Goal: Download file/media

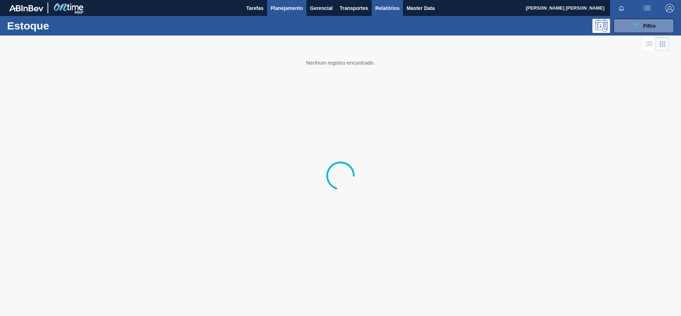
click at [385, 10] on span "Relatórios" at bounding box center [388, 8] width 24 height 9
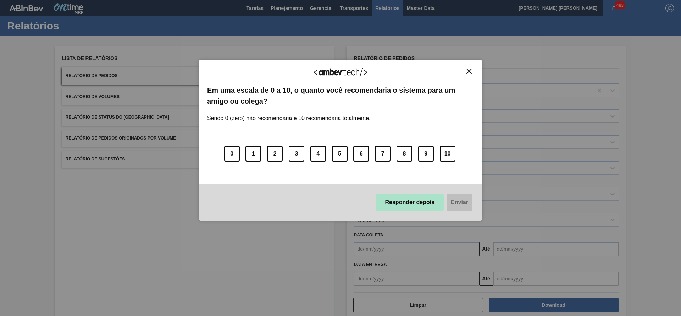
click at [404, 201] on button "Responder depois" at bounding box center [410, 202] width 68 height 17
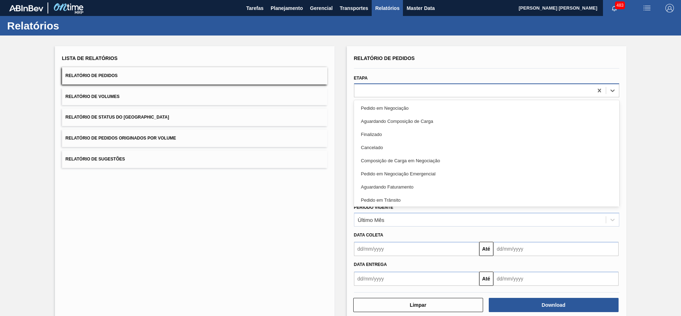
click at [390, 88] on div at bounding box center [474, 90] width 239 height 10
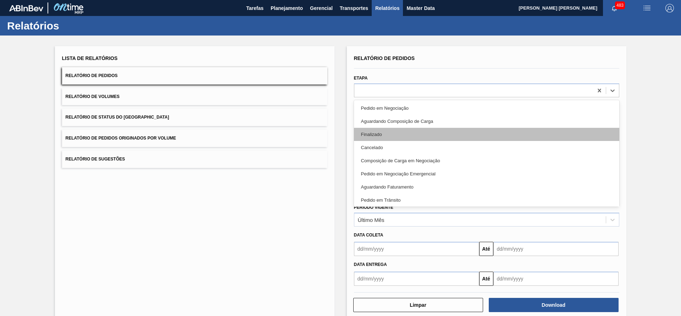
click at [379, 130] on div "Finalizado" at bounding box center [486, 134] width 265 height 13
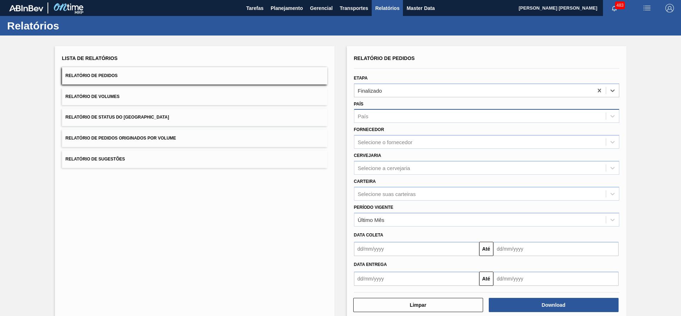
click at [378, 116] on div "País" at bounding box center [481, 116] width 252 height 10
type input "bra"
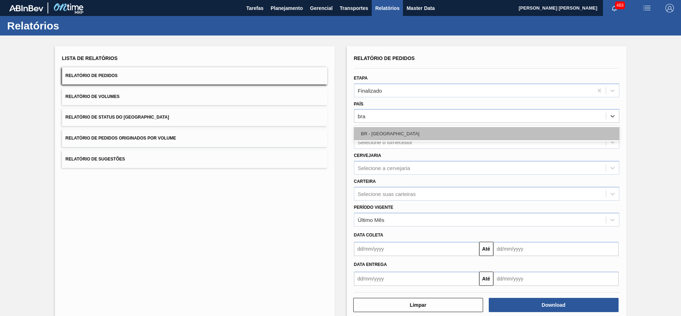
click at [395, 133] on div "BR - [GEOGRAPHIC_DATA]" at bounding box center [486, 133] width 265 height 13
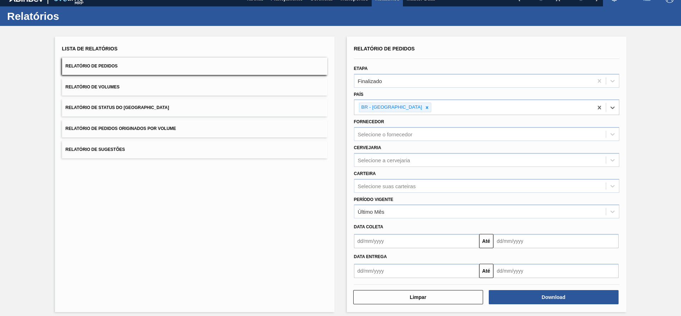
scroll to position [15, 0]
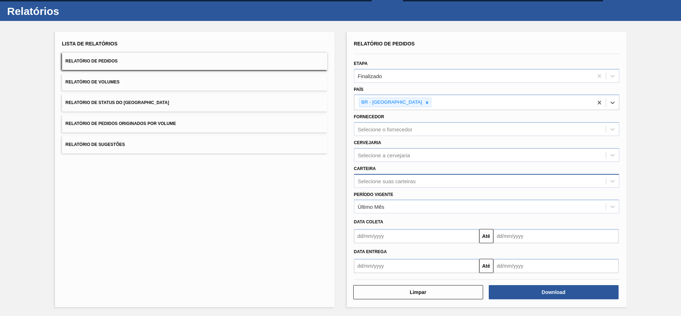
click at [392, 178] on div "Selecione suas carteiras" at bounding box center [387, 181] width 58 height 6
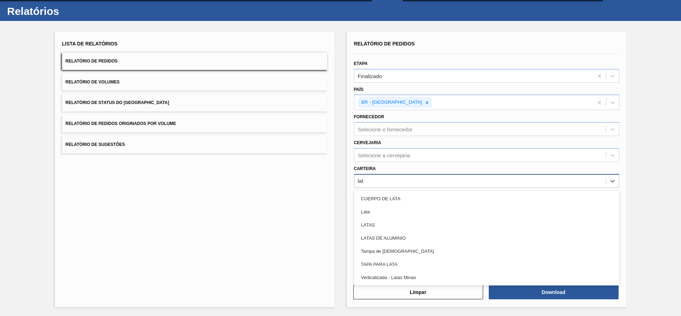
type input "lata"
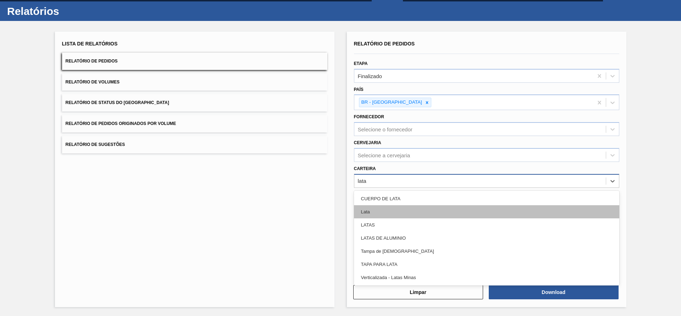
click at [369, 206] on div "Lata" at bounding box center [486, 211] width 265 height 13
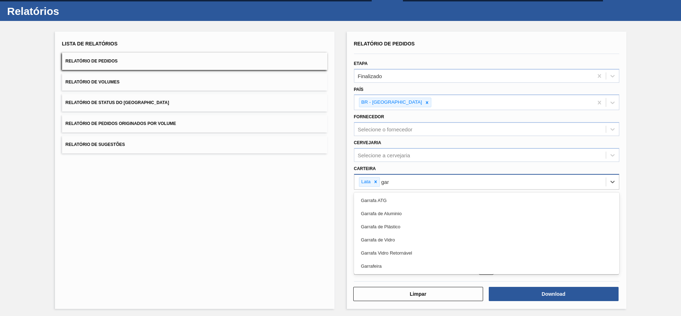
type input "garr"
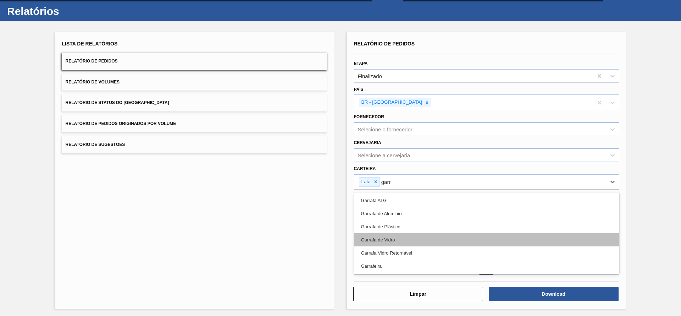
click at [385, 241] on div "Garrafa de Vidro" at bounding box center [486, 239] width 265 height 13
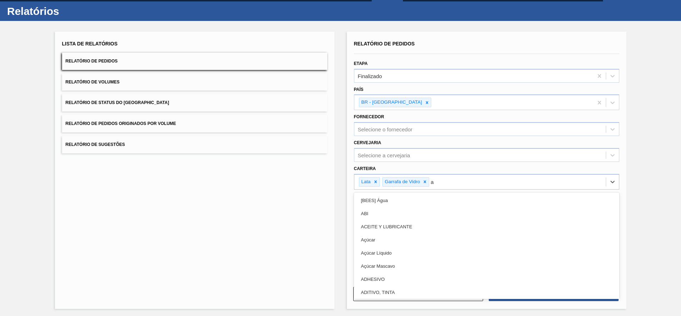
type input "aç"
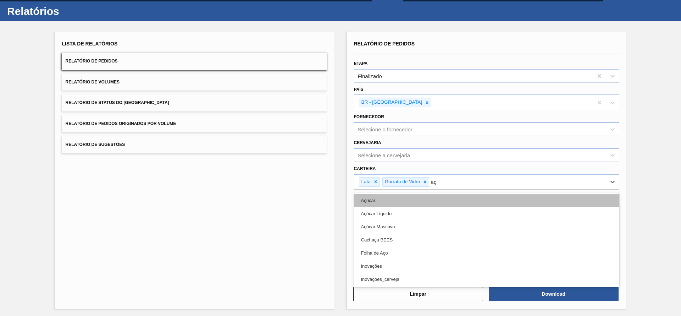
click at [433, 202] on div "Açúcar" at bounding box center [486, 200] width 265 height 13
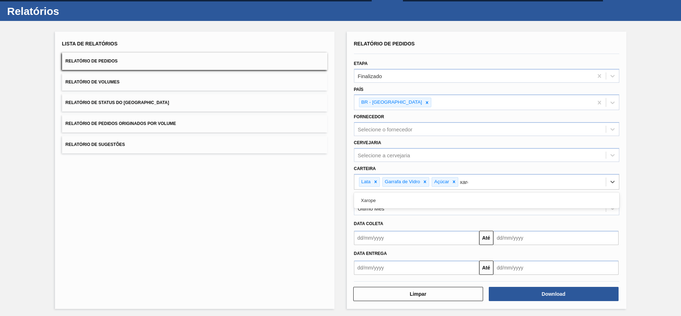
type input "xarop"
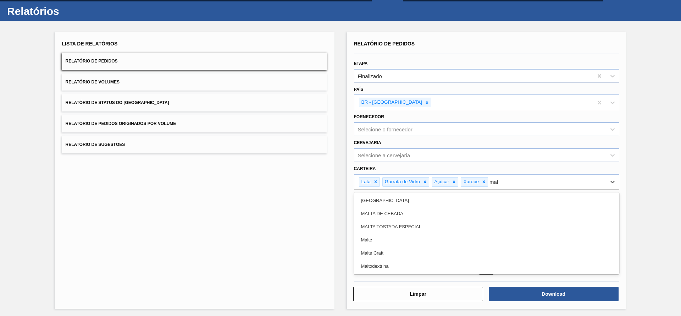
type input "malt"
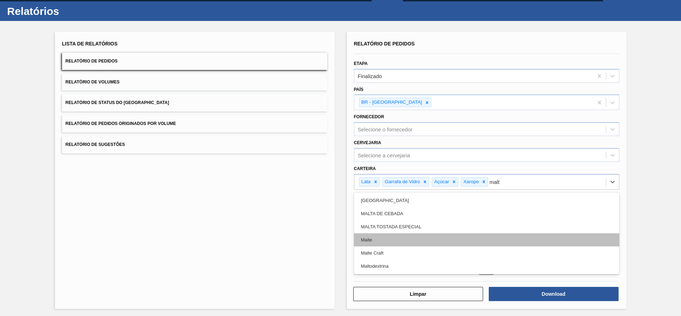
click at [434, 246] on div "Malte" at bounding box center [486, 239] width 265 height 13
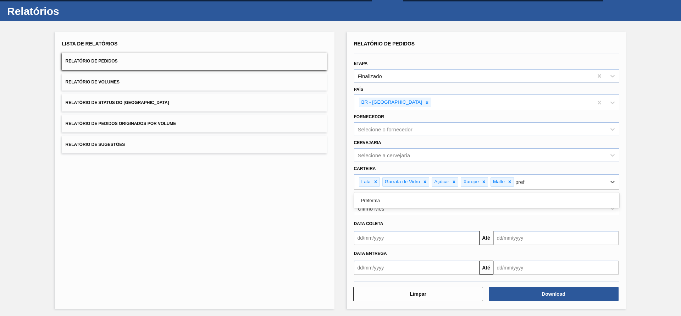
type input "prefo"
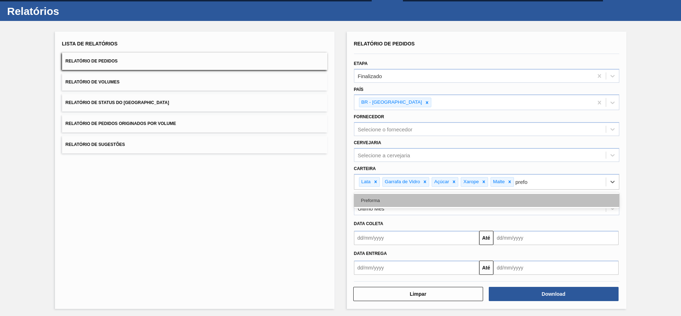
click at [373, 204] on div "Preforma" at bounding box center [486, 200] width 265 height 13
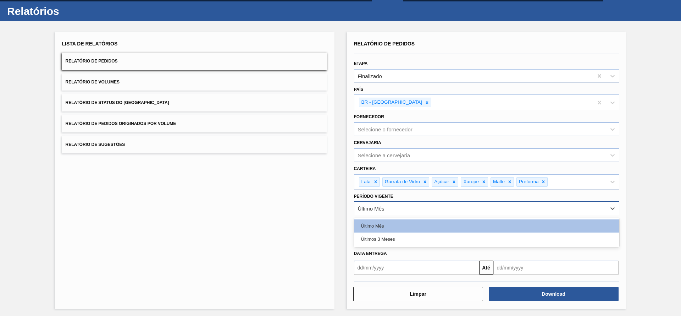
click at [384, 213] on div "Último Mês" at bounding box center [481, 208] width 252 height 10
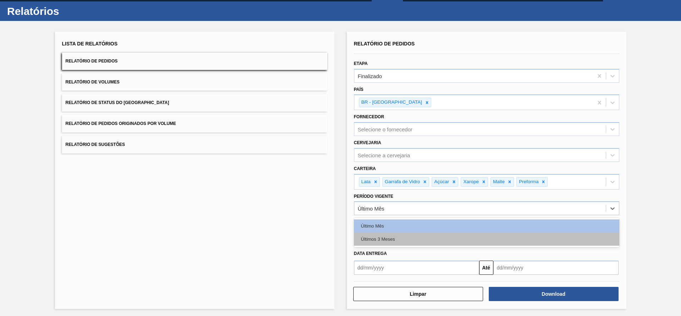
click at [383, 241] on div "Últimos 3 Meses" at bounding box center [486, 238] width 265 height 13
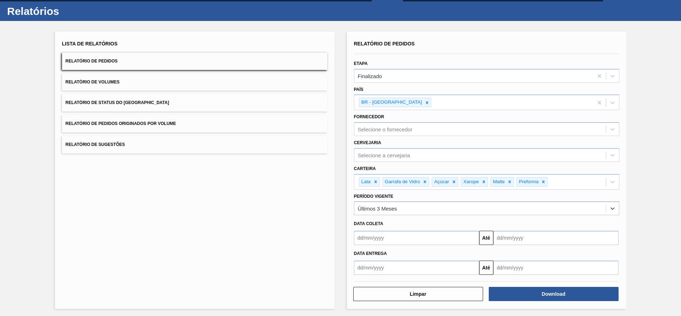
click at [303, 244] on div "Lista de Relatórios Relatório de Pedidos Relatório de Volumes Relatório de Stat…" at bounding box center [195, 170] width 280 height 277
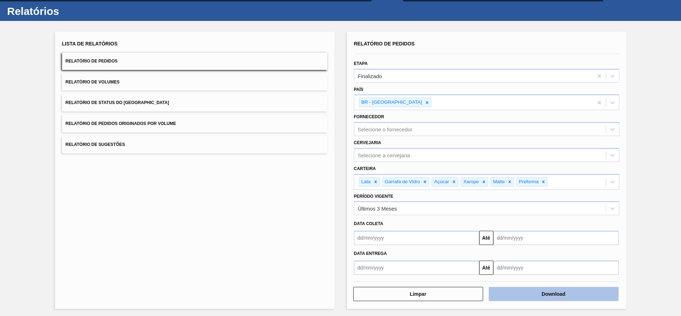
click at [550, 297] on button "Download" at bounding box center [554, 294] width 130 height 14
click at [544, 297] on button "Download" at bounding box center [554, 294] width 130 height 14
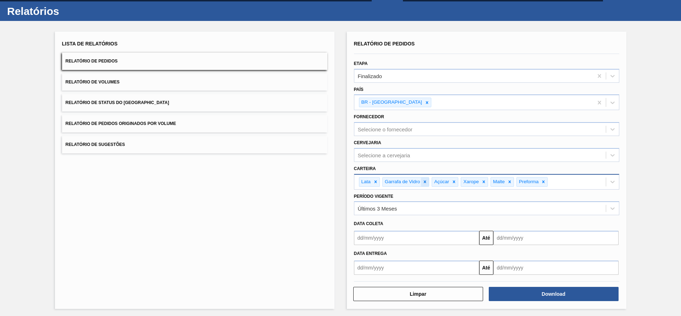
click at [425, 182] on icon at bounding box center [425, 181] width 2 height 2
click at [437, 183] on div at bounding box center [435, 181] width 8 height 9
click at [406, 182] on icon at bounding box center [404, 181] width 5 height 5
click at [401, 183] on icon at bounding box center [401, 181] width 5 height 5
click at [411, 182] on icon at bounding box center [409, 181] width 5 height 5
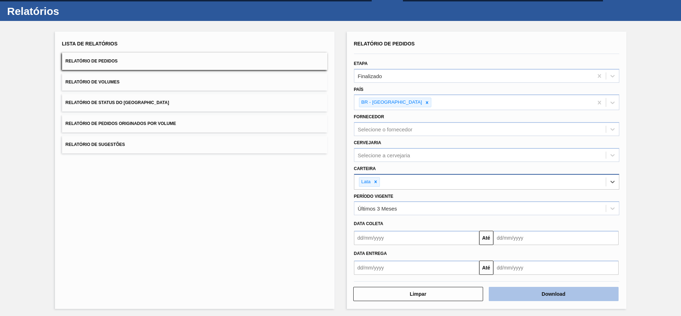
click at [524, 298] on button "Download" at bounding box center [554, 294] width 130 height 14
